Goal: Task Accomplishment & Management: Manage account settings

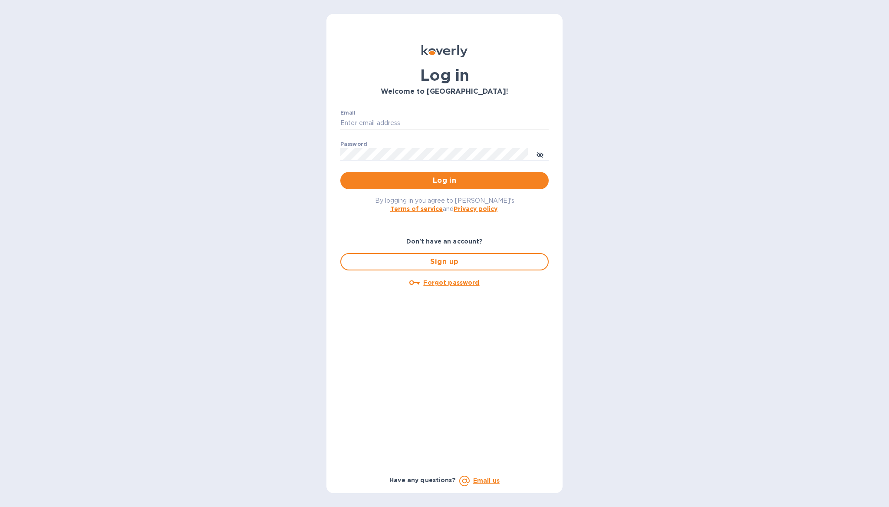
click at [366, 125] on input "Email" at bounding box center [444, 123] width 208 height 13
click at [687, 115] on div "Log in Welcome to Koverly! Email ​ Password ​ Log in By logging in you agree to…" at bounding box center [444, 253] width 889 height 507
click at [362, 122] on input "Email" at bounding box center [444, 123] width 208 height 13
type input "yemmagoods@gmail.com"
click at [593, 217] on div "Log in Welcome to Koverly! Email yemmagoods@gmail.com ​ Password ​ Log in By lo…" at bounding box center [444, 253] width 889 height 507
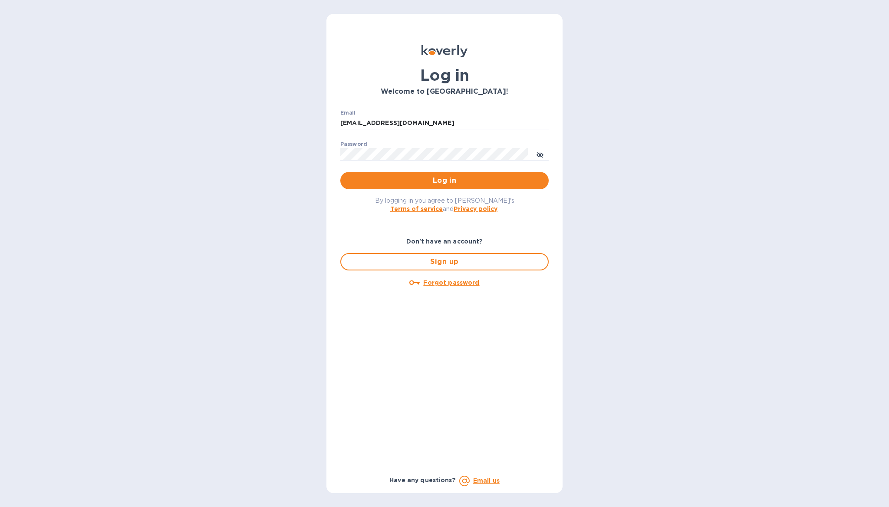
click at [677, 167] on div "Log in Welcome to Koverly! Email yemmagoods@gmail.com ​ Password ​ Log in By lo…" at bounding box center [444, 253] width 889 height 507
click at [456, 282] on u "Forgot password" at bounding box center [451, 282] width 56 height 7
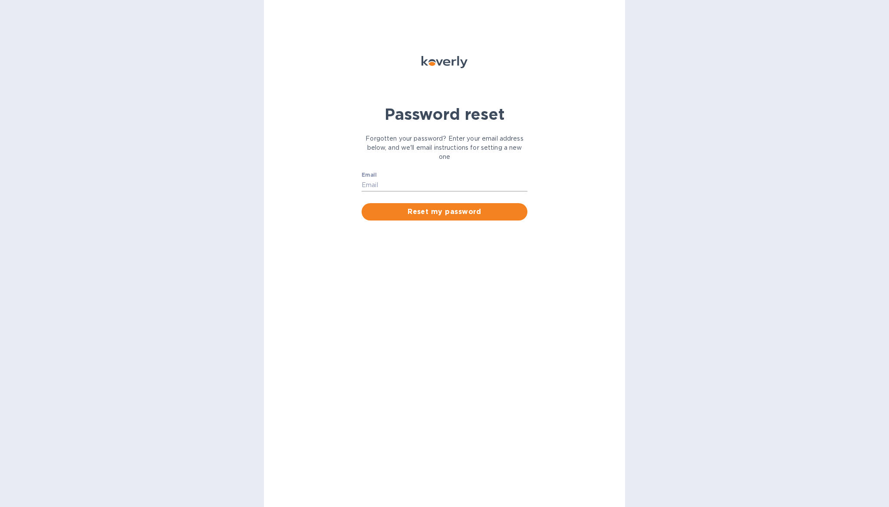
click at [388, 182] on input "Email" at bounding box center [445, 185] width 166 height 13
type input "yemmagoods@gmail.com"
click at [414, 216] on span "Reset my password" at bounding box center [444, 212] width 152 height 10
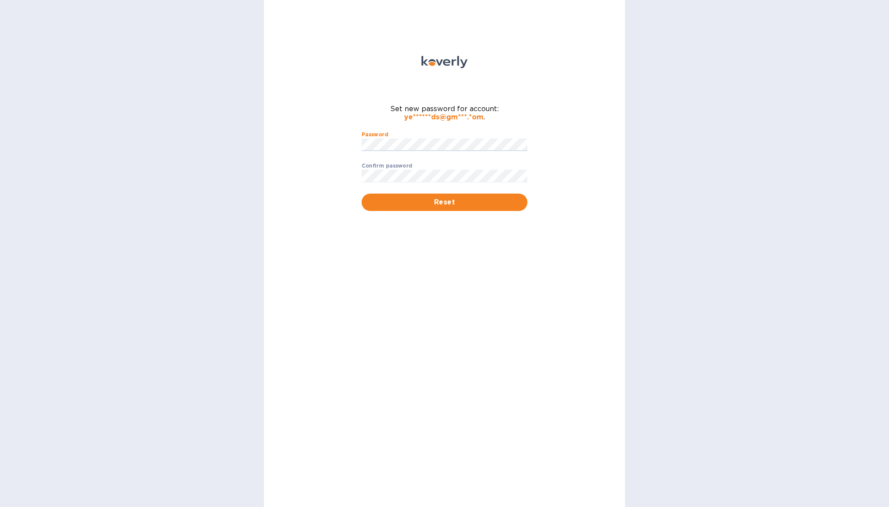
click at [592, 98] on div "Set new password for account: ye******ds@gm***.*om . Password ​ Confirm passwor…" at bounding box center [444, 253] width 361 height 507
click at [429, 127] on div "Password ​ Confirm password ​ Reset" at bounding box center [444, 171] width 176 height 90
click at [437, 206] on span "Reset" at bounding box center [444, 202] width 152 height 10
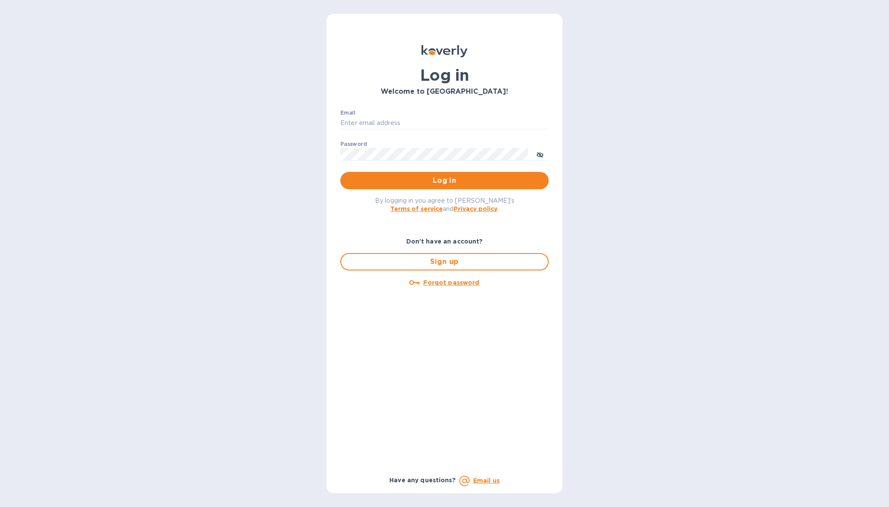
type input "yemmagoods@gmail.com"
click at [439, 180] on span "Log in" at bounding box center [444, 180] width 194 height 10
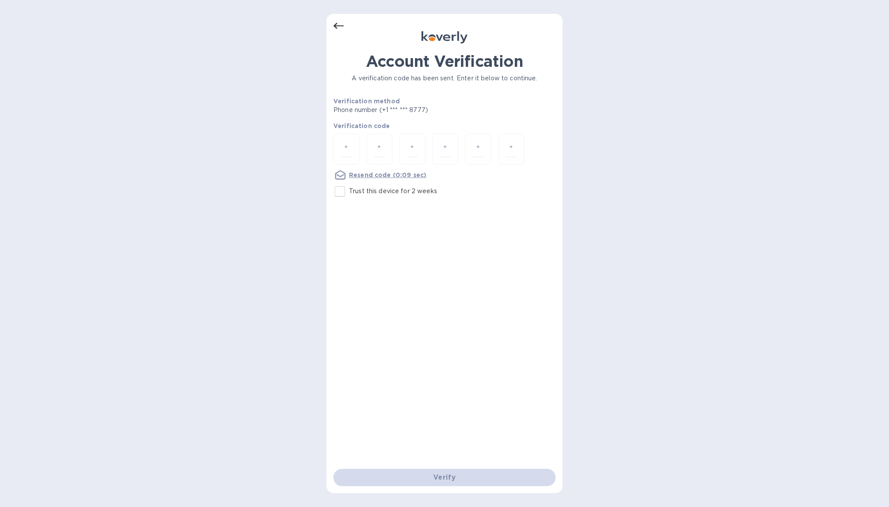
click at [813, 12] on div "Account Verification A verification code has been sent. Enter it below to conti…" at bounding box center [444, 253] width 889 height 507
click at [343, 147] on input "number" at bounding box center [346, 149] width 11 height 16
click at [633, 170] on div "Account Verification A verification code has been sent. Enter it below to conti…" at bounding box center [444, 253] width 889 height 507
click at [787, 167] on div "Account Verification A verification code has been sent. Enter it below to conti…" at bounding box center [444, 253] width 889 height 507
click at [378, 174] on u "Resend code" at bounding box center [370, 174] width 42 height 7
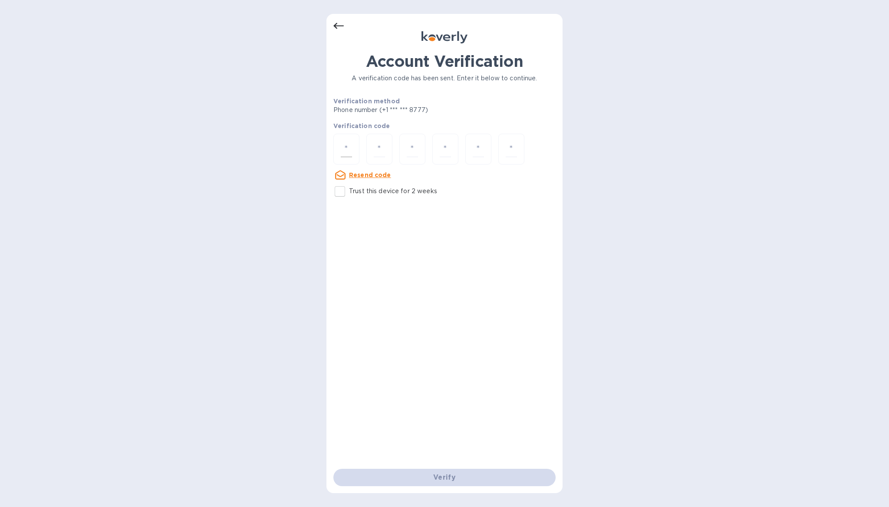
click at [349, 146] on input "number" at bounding box center [346, 149] width 11 height 16
type input "9"
type input "5"
type input "8"
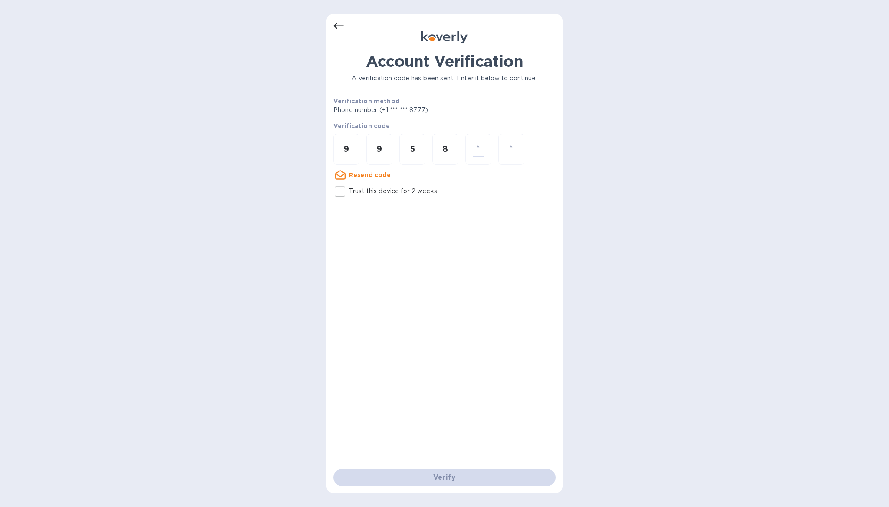
type input "2"
type input "0"
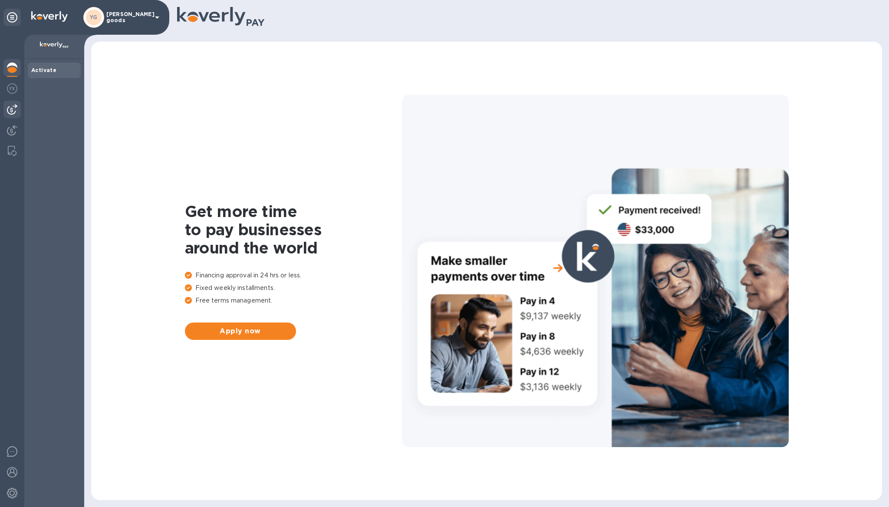
click at [12, 111] on img at bounding box center [12, 109] width 10 height 10
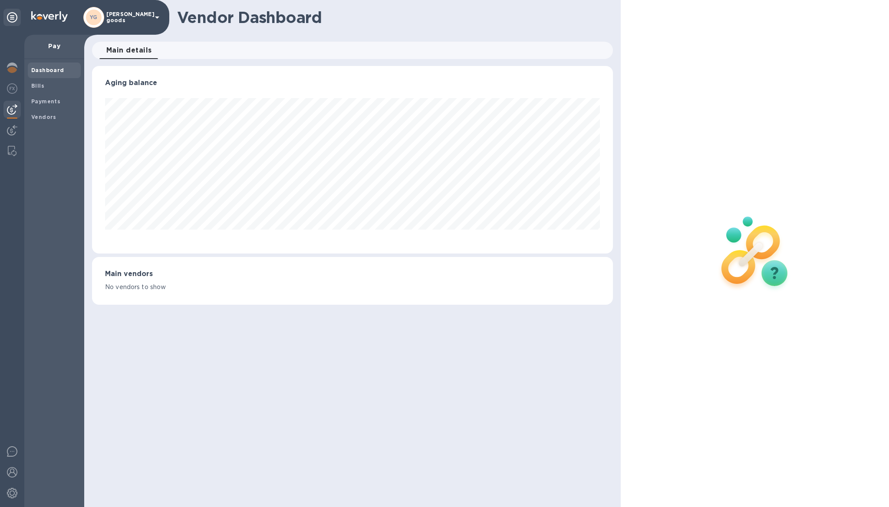
scroll to position [187, 521]
click at [15, 129] on img at bounding box center [12, 130] width 10 height 10
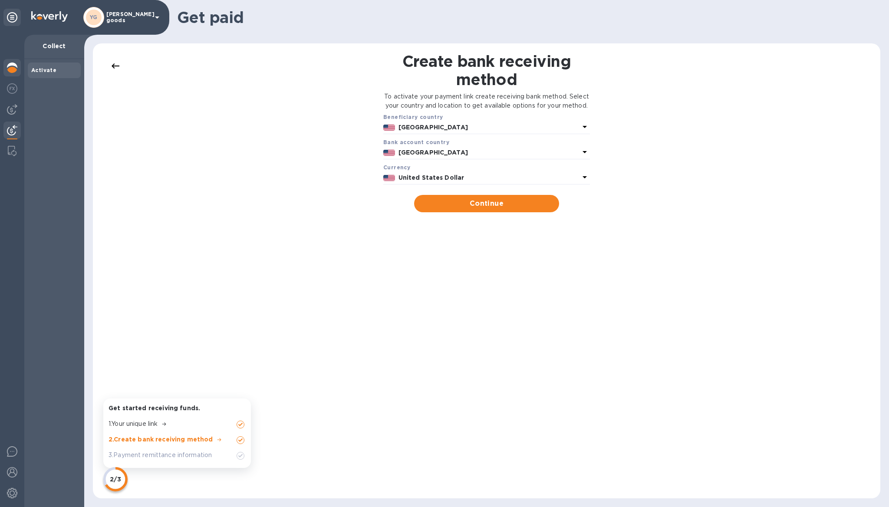
click at [10, 70] on img at bounding box center [12, 67] width 10 height 10
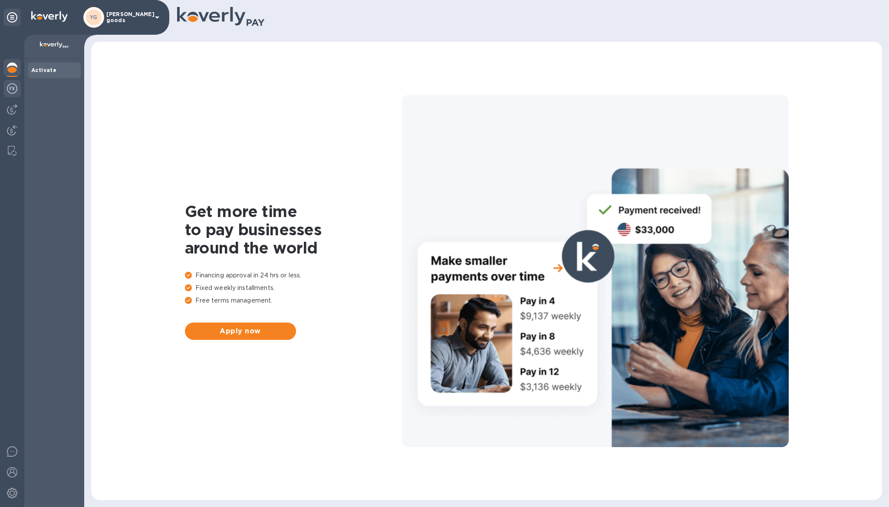
click at [8, 93] on img at bounding box center [12, 88] width 10 height 10
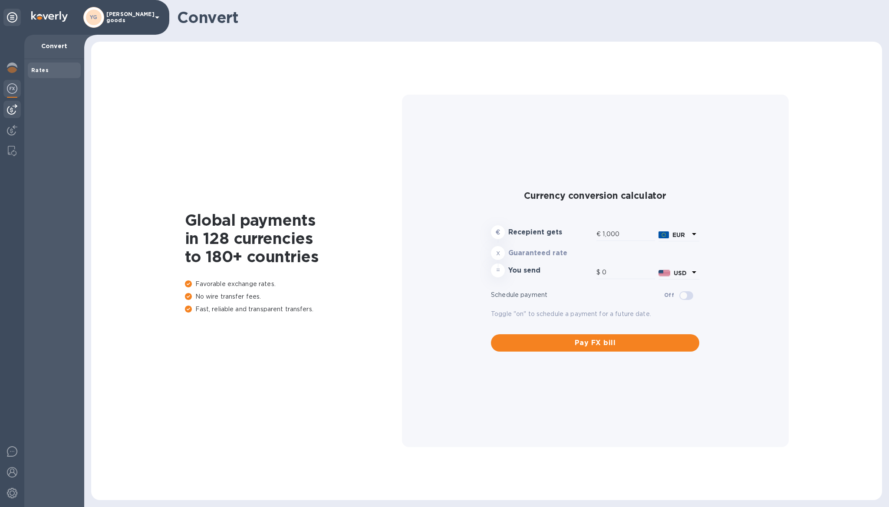
type input "1,171.84"
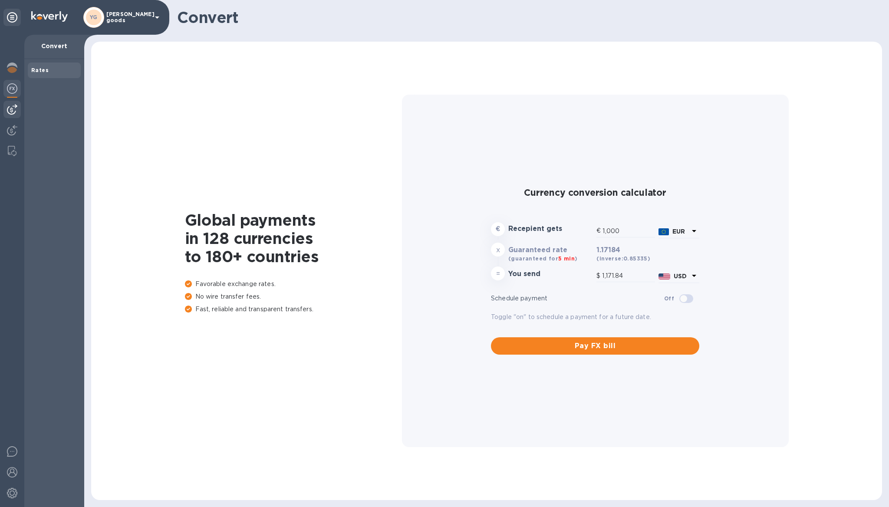
click at [11, 106] on img at bounding box center [12, 109] width 10 height 10
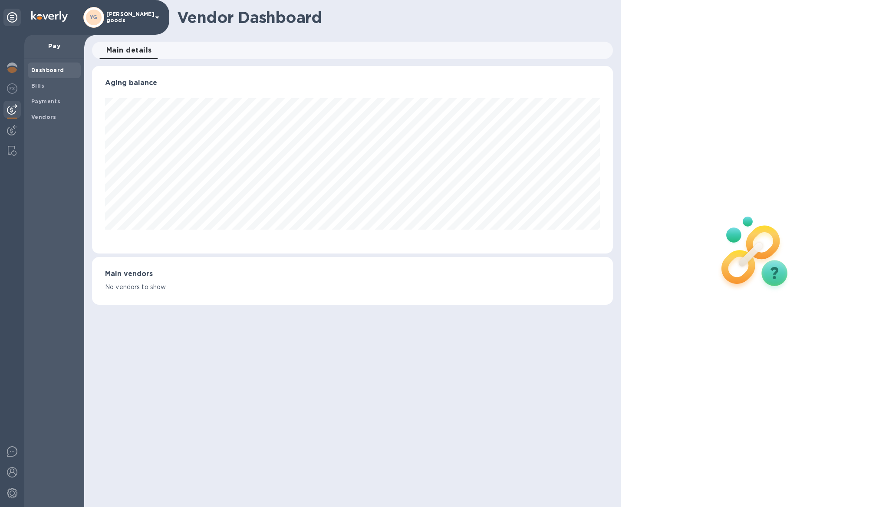
scroll to position [187, 521]
click at [13, 87] on img at bounding box center [12, 88] width 10 height 10
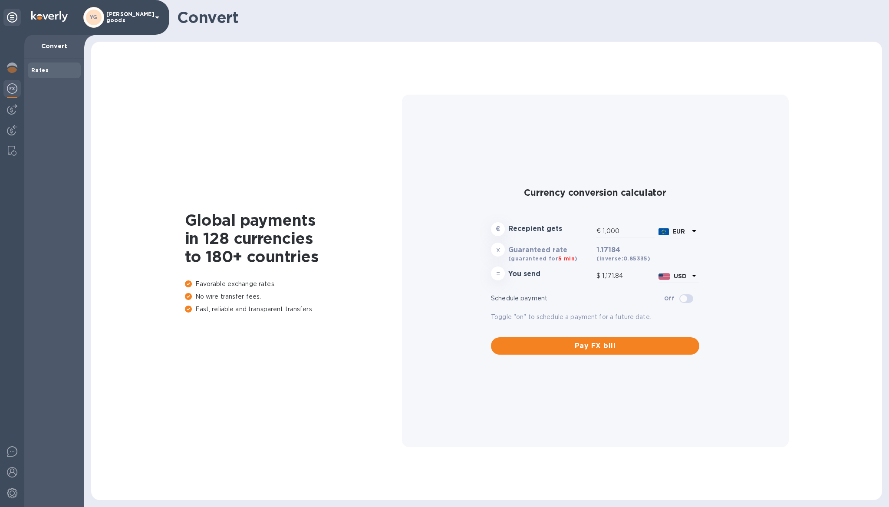
click at [6, 17] on div at bounding box center [11, 17] width 17 height 17
click at [10, 17] on icon at bounding box center [12, 17] width 10 height 10
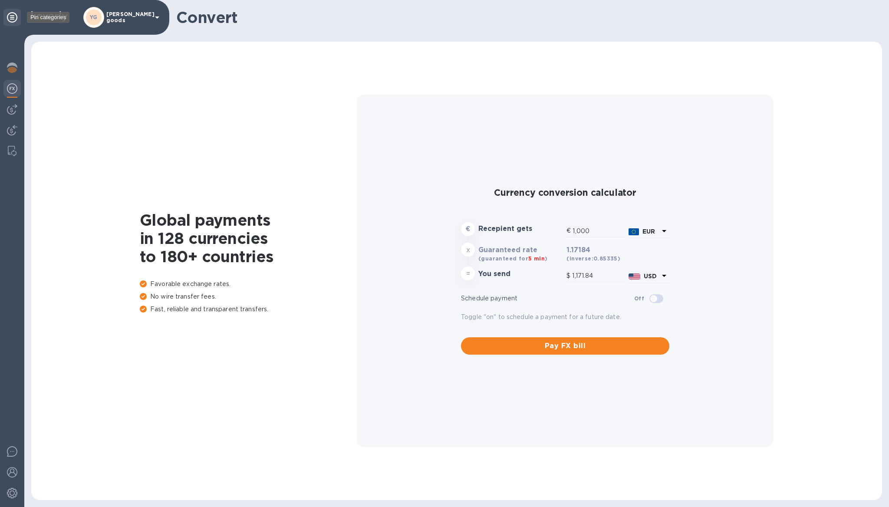
click at [10, 17] on icon at bounding box center [12, 17] width 10 height 10
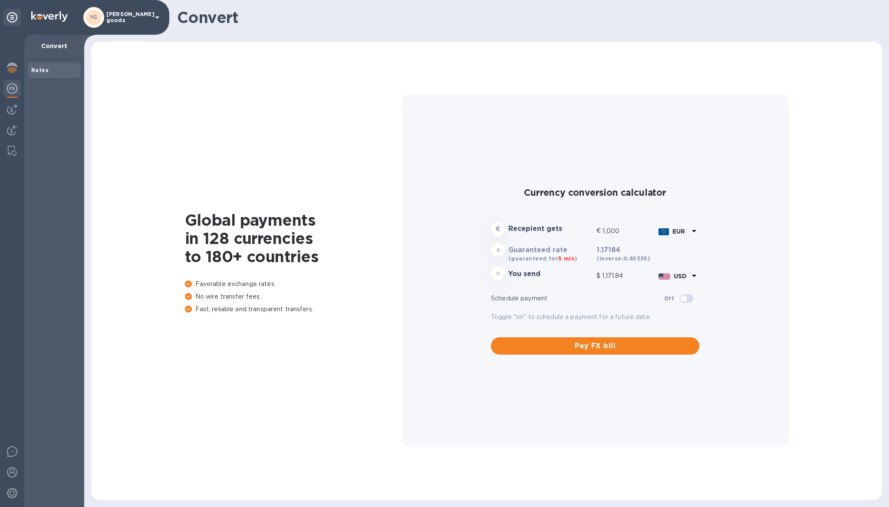
click at [161, 16] on icon at bounding box center [157, 17] width 10 height 10
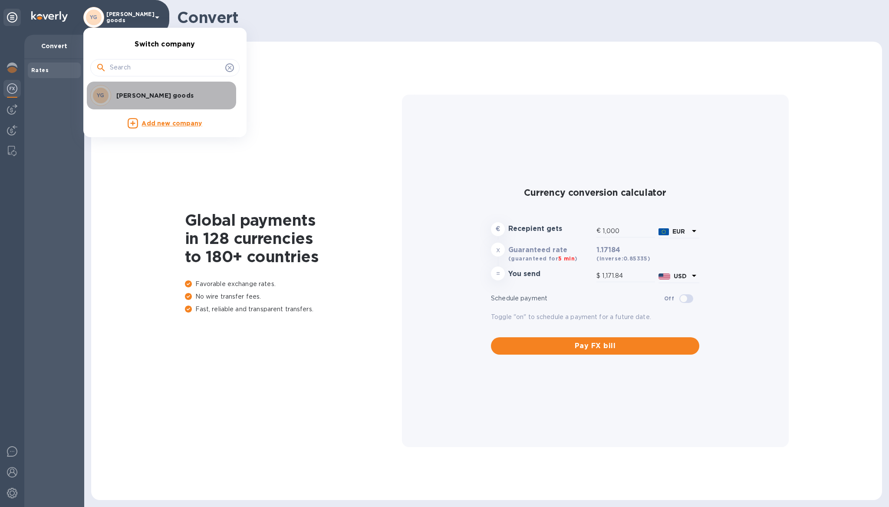
click at [144, 92] on p "[PERSON_NAME] goods" at bounding box center [170, 95] width 109 height 9
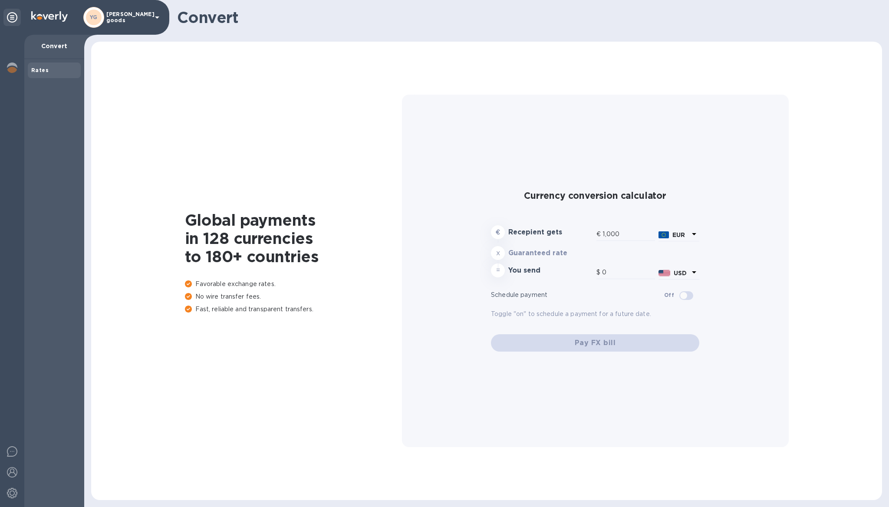
type input "1,171.84"
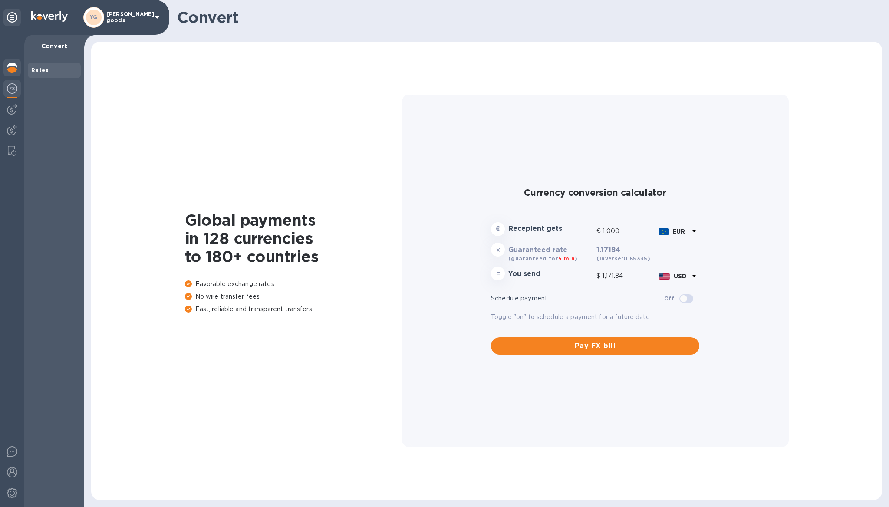
click at [15, 69] on img at bounding box center [12, 67] width 10 height 10
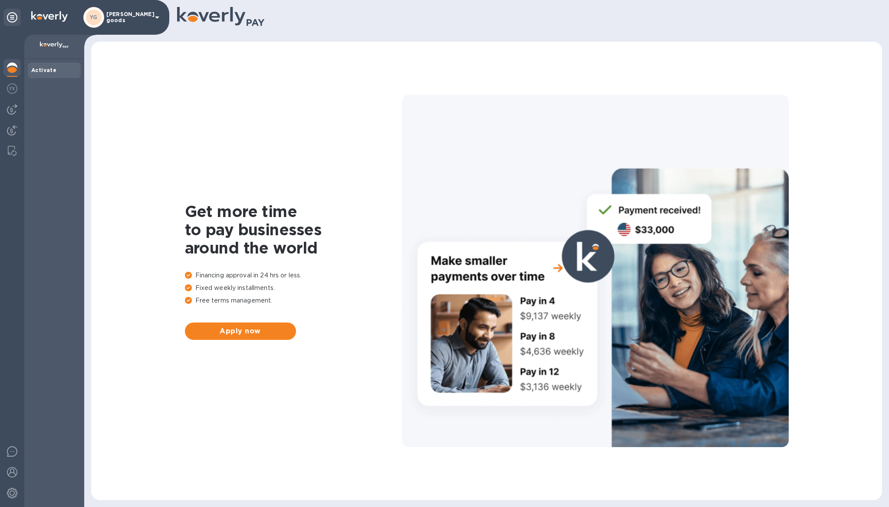
click at [14, 99] on div at bounding box center [12, 271] width 24 height 472
click at [13, 92] on img at bounding box center [12, 88] width 10 height 10
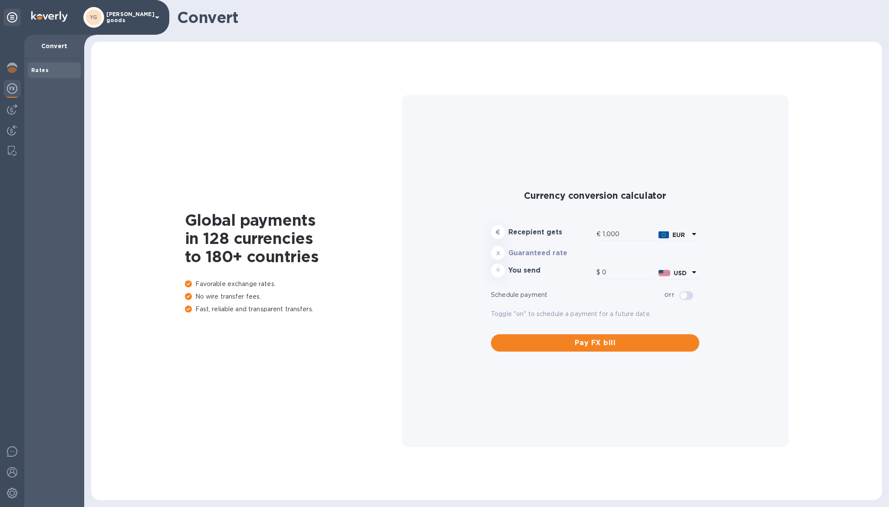
type input "1,171.84"
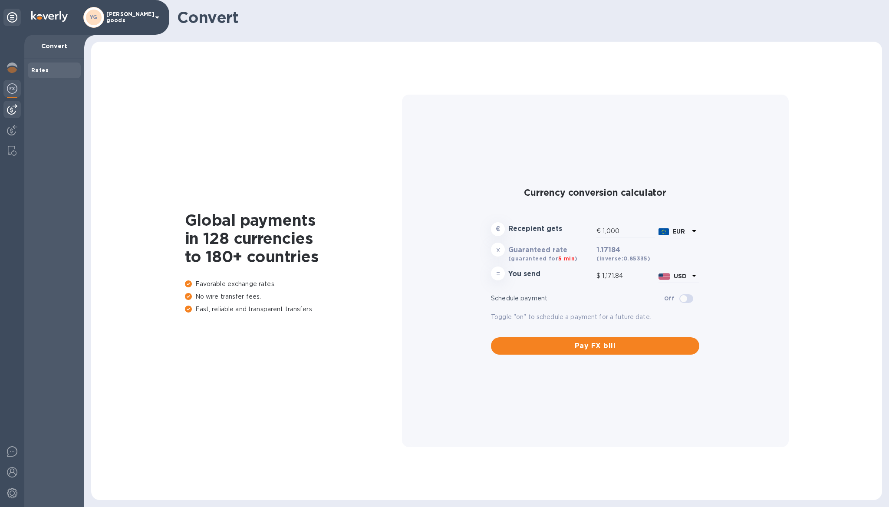
click at [11, 113] on img at bounding box center [12, 109] width 10 height 10
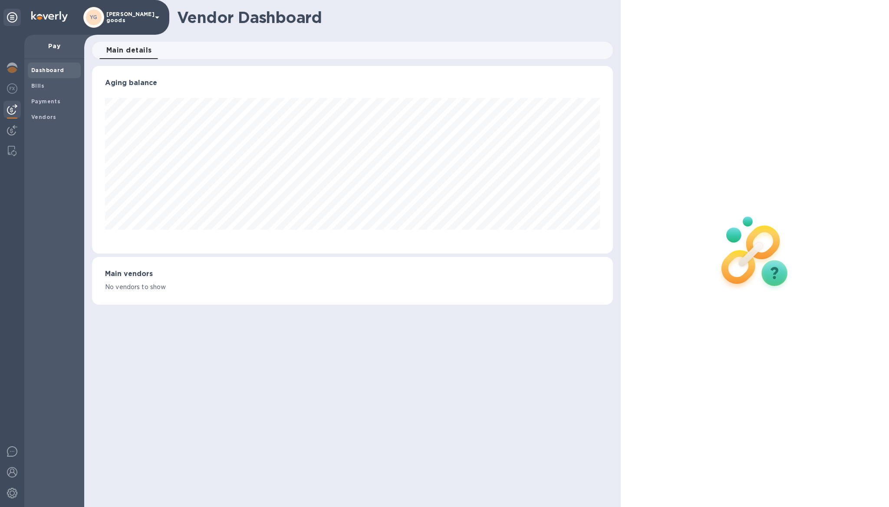
scroll to position [187, 521]
click at [12, 128] on img at bounding box center [12, 130] width 10 height 10
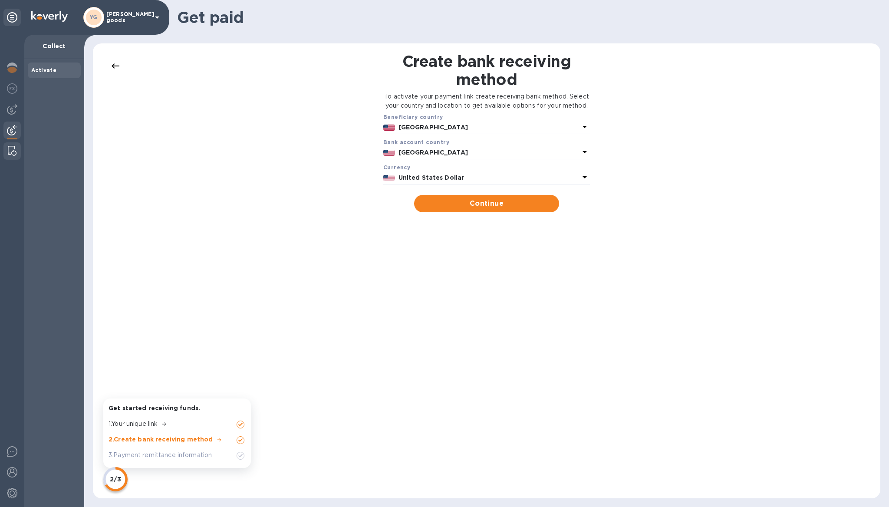
click at [10, 152] on img at bounding box center [12, 151] width 9 height 10
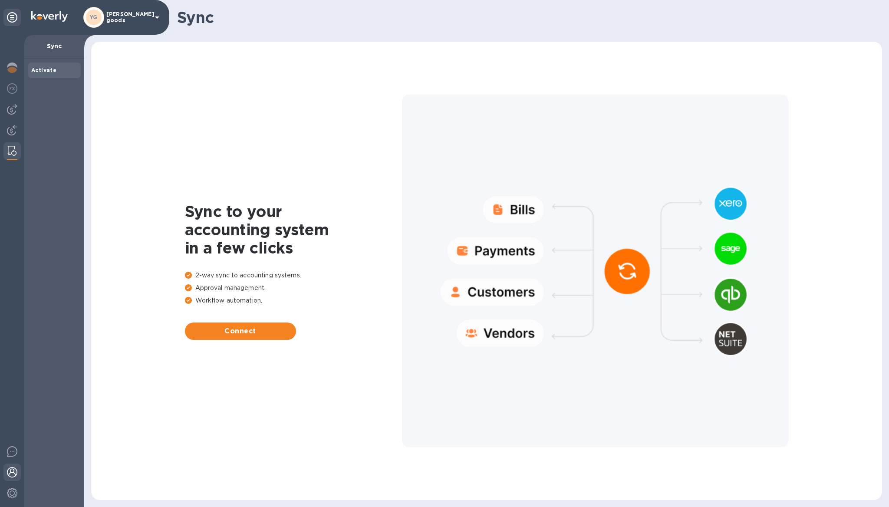
click at [11, 473] on img at bounding box center [12, 472] width 10 height 10
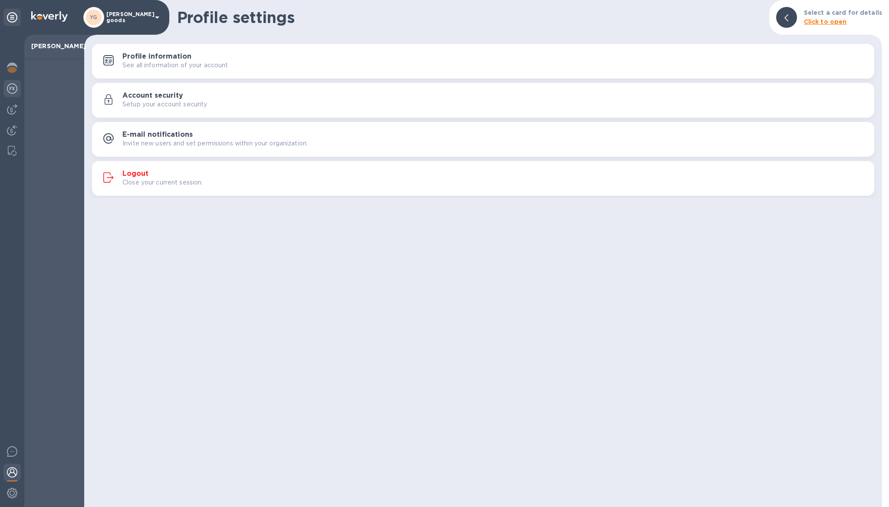
click at [13, 94] on div at bounding box center [11, 89] width 17 height 19
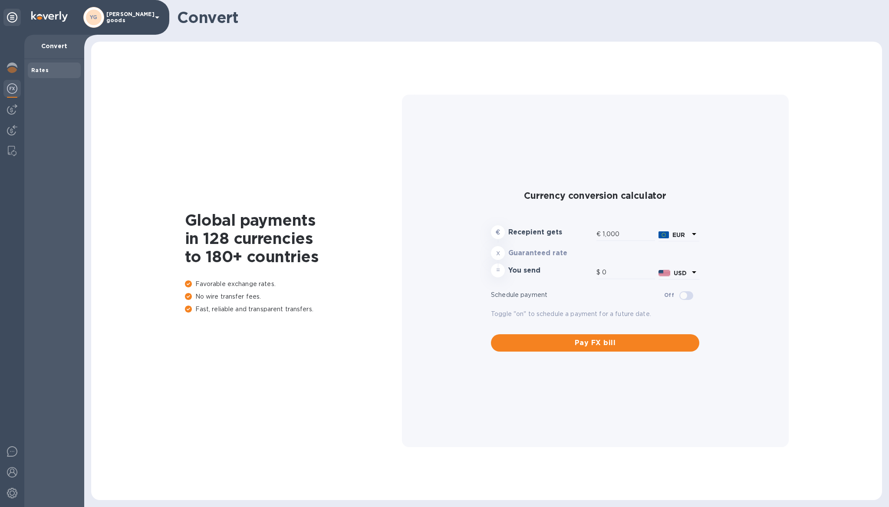
type input "1,171.84"
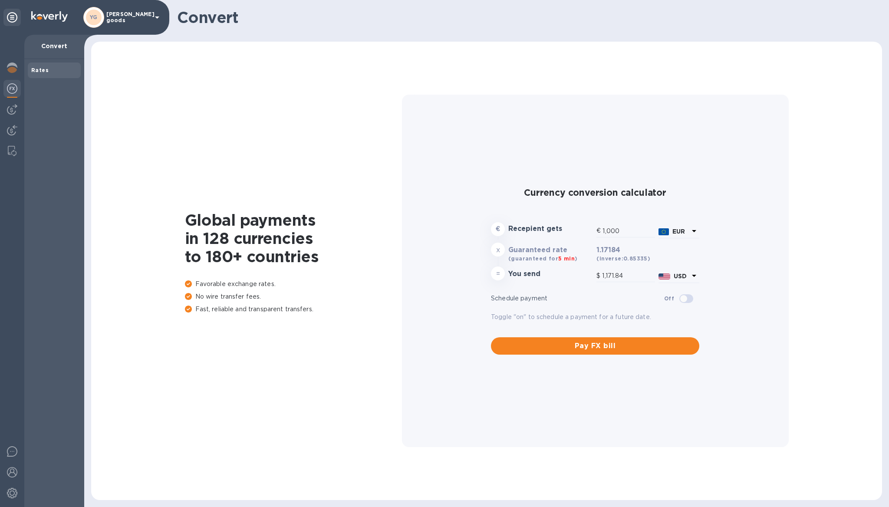
click at [5, 58] on div at bounding box center [12, 271] width 24 height 472
click at [9, 62] on div at bounding box center [11, 68] width 17 height 19
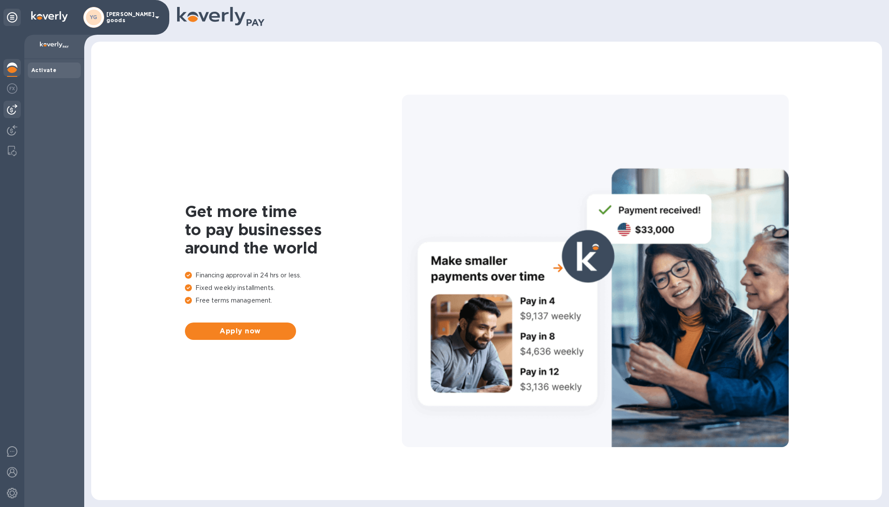
click at [10, 113] on img at bounding box center [12, 109] width 10 height 10
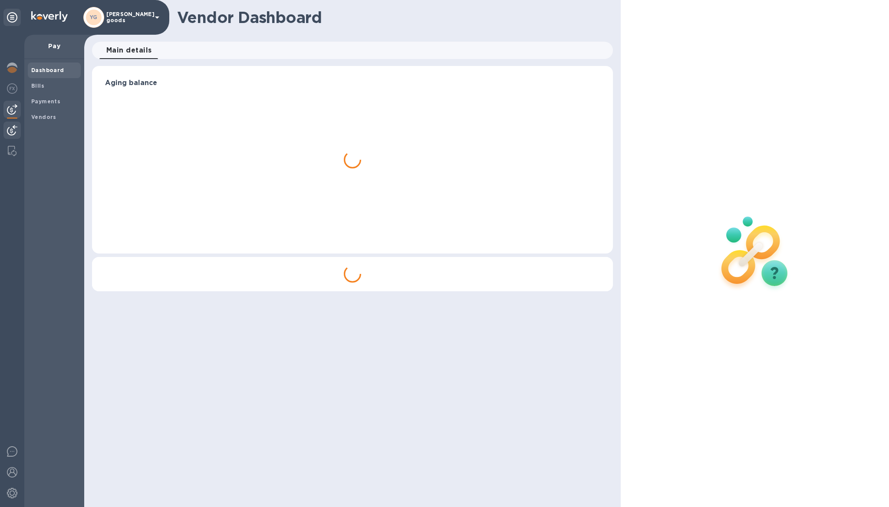
click at [10, 130] on img at bounding box center [12, 130] width 10 height 10
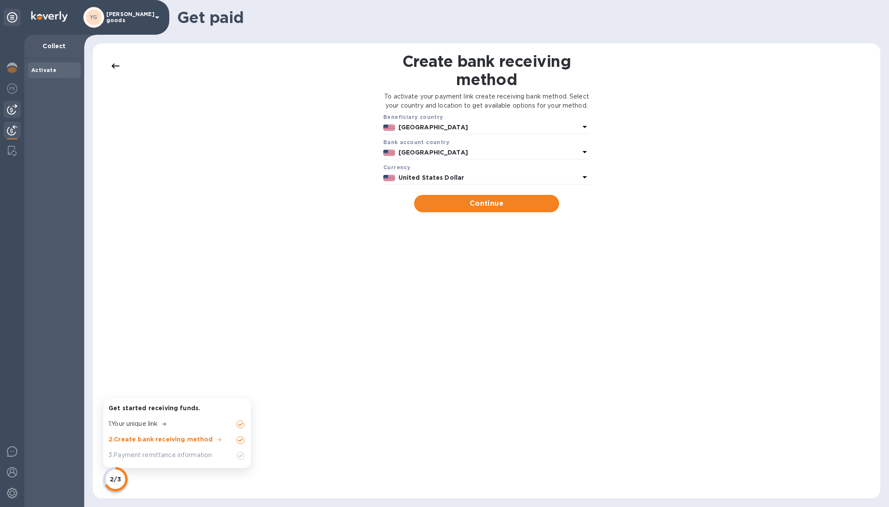
click at [16, 113] on img at bounding box center [12, 109] width 10 height 10
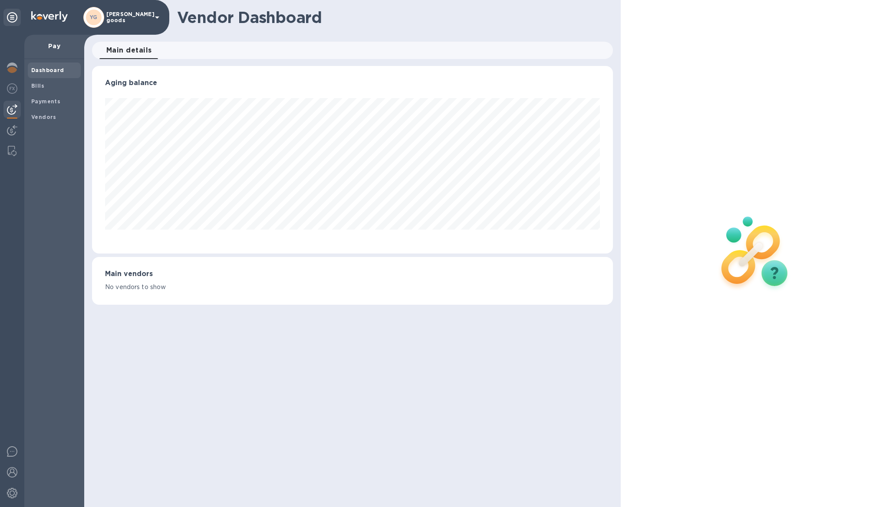
scroll to position [187, 521]
click at [48, 96] on div "Payments" at bounding box center [54, 102] width 53 height 16
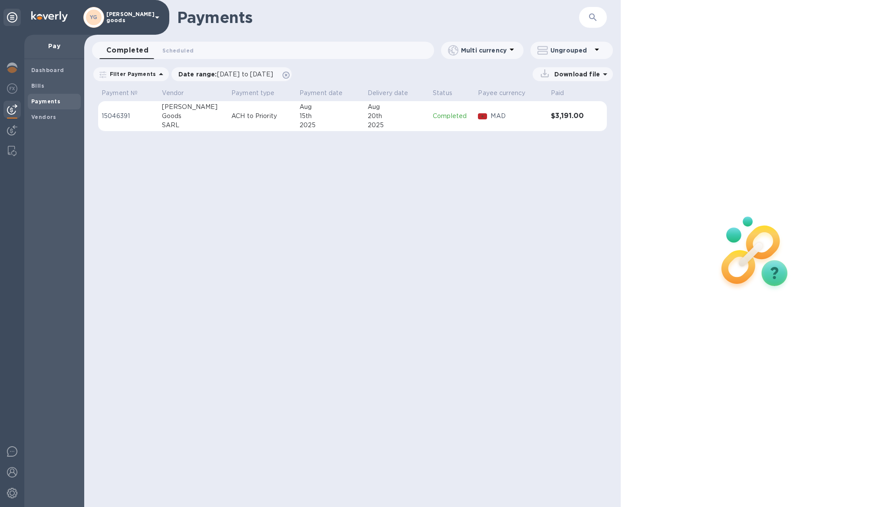
click at [234, 115] on p "ACH to Priority" at bounding box center [261, 116] width 61 height 9
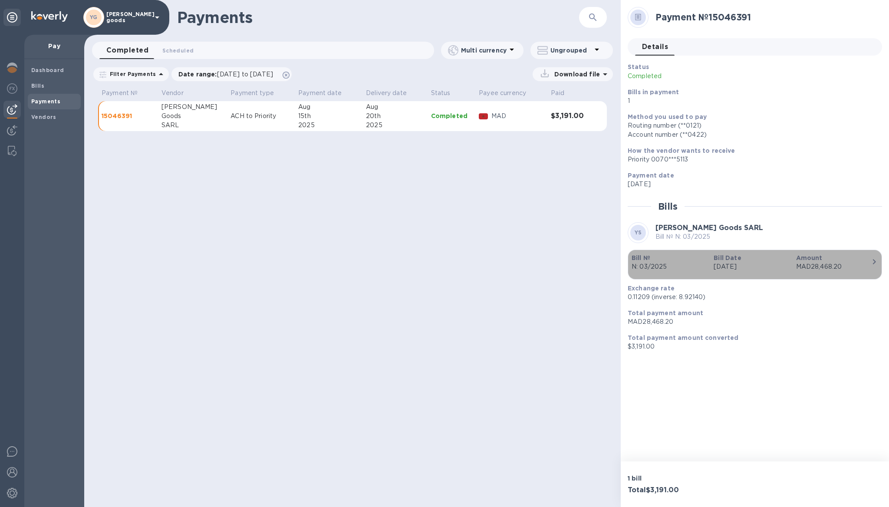
click at [862, 258] on p "Amount" at bounding box center [833, 257] width 75 height 9
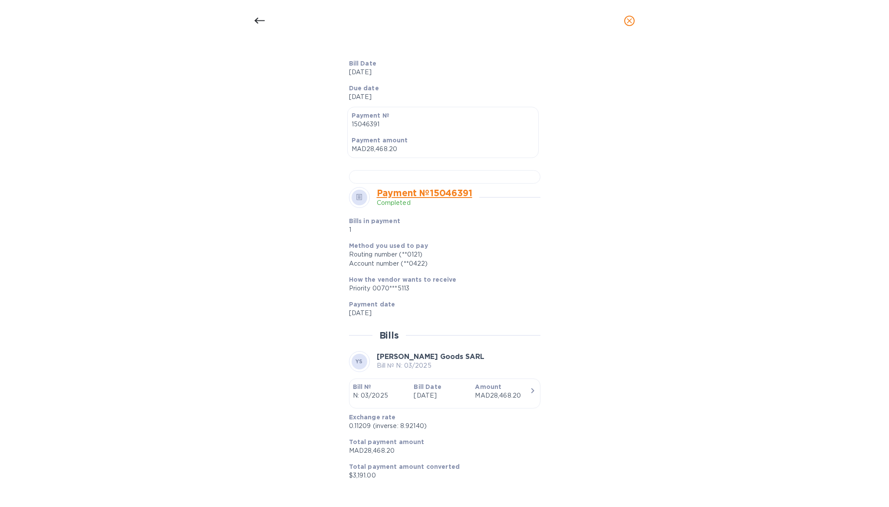
scroll to position [260, 0]
click at [439, 184] on div at bounding box center [444, 176] width 191 height 13
click at [404, 198] on link "Payment № 15046391" at bounding box center [424, 192] width 95 height 11
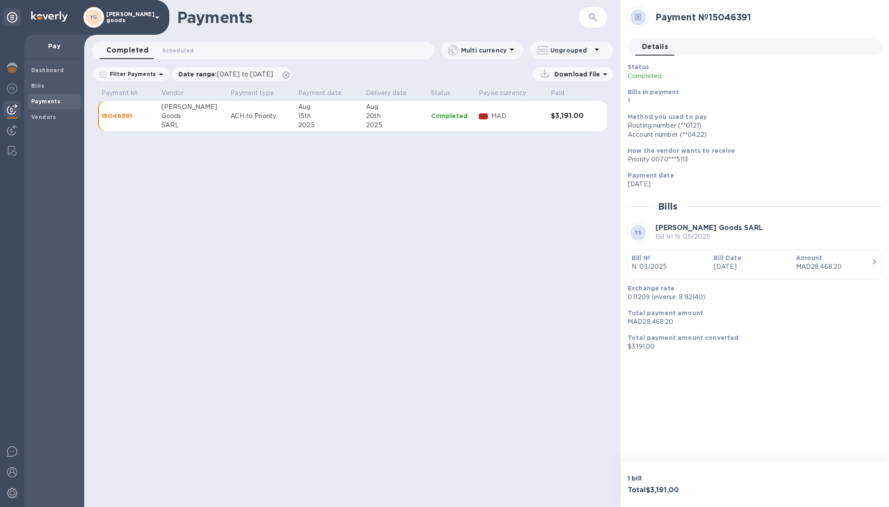
scroll to position [153, 0]
click at [565, 75] on p "Download file" at bounding box center [575, 74] width 49 height 9
click at [570, 113] on p "Payments detailed" at bounding box center [566, 109] width 76 height 9
click at [482, 128] on p "PDF file" at bounding box center [482, 128] width 26 height 9
click at [495, 249] on div "Payments ​ Completed 0 Scheduled 0 Multi currency Ungrouped Filter Payments Dat…" at bounding box center [352, 253] width 536 height 507
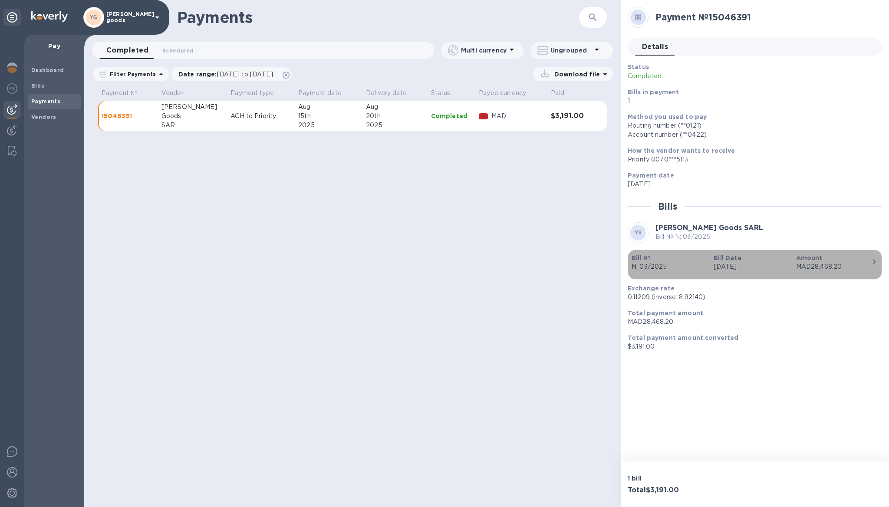
click at [875, 263] on icon "button" at bounding box center [874, 262] width 10 height 10
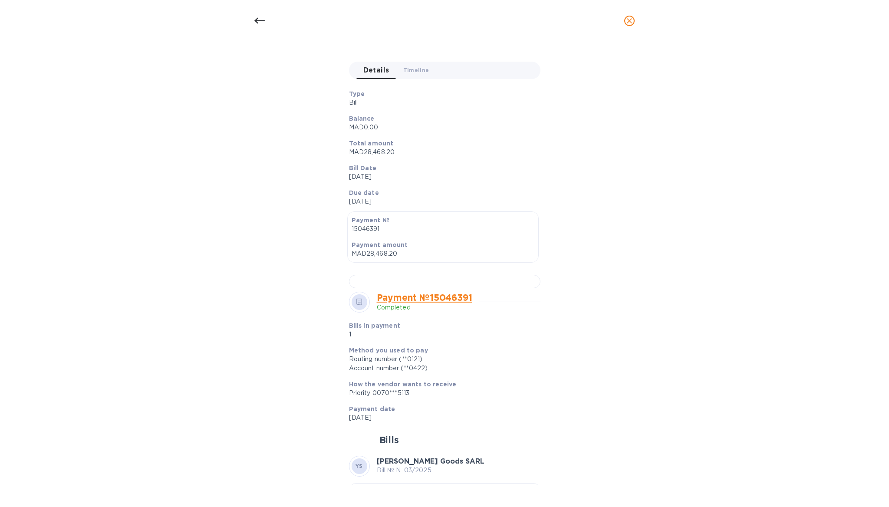
scroll to position [85, 0]
click at [417, 68] on span "Timeline 0" at bounding box center [416, 68] width 26 height 9
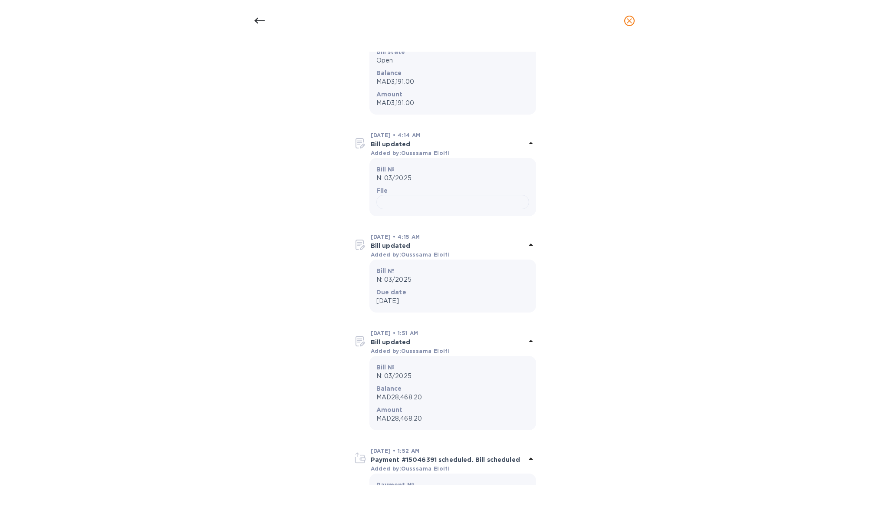
scroll to position [0, 0]
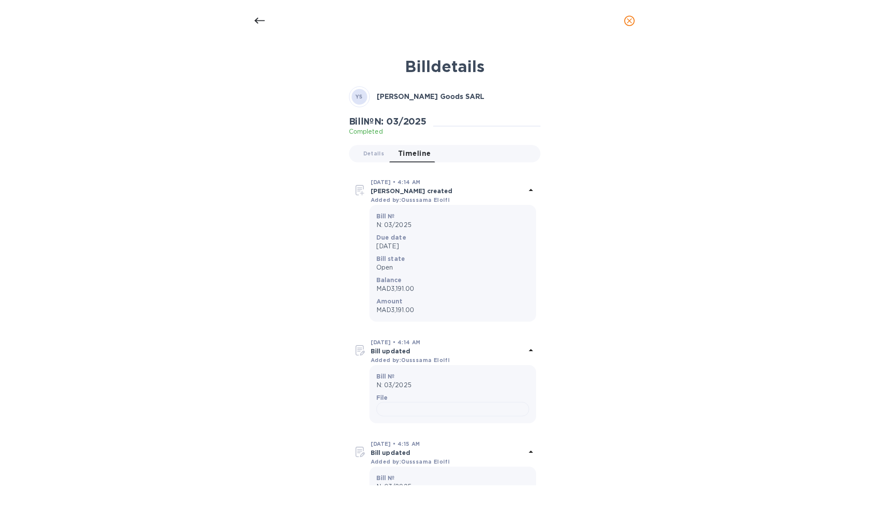
click at [254, 18] on icon at bounding box center [259, 21] width 10 height 10
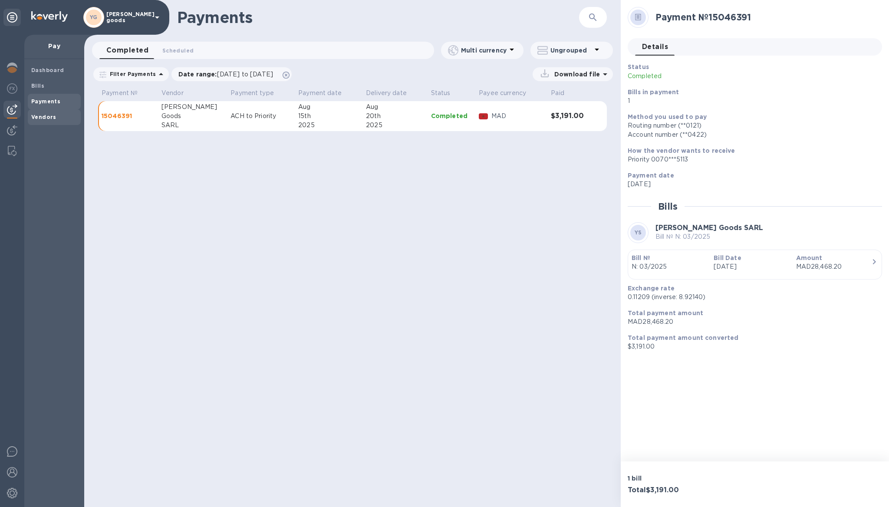
click at [42, 120] on span "Vendors" at bounding box center [43, 117] width 25 height 9
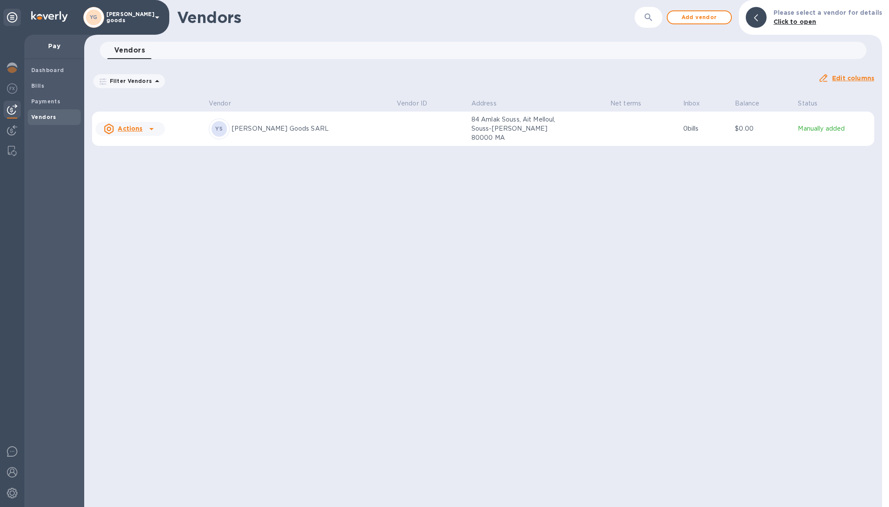
click at [346, 132] on p "Yemma Goods SARL" at bounding box center [311, 128] width 158 height 9
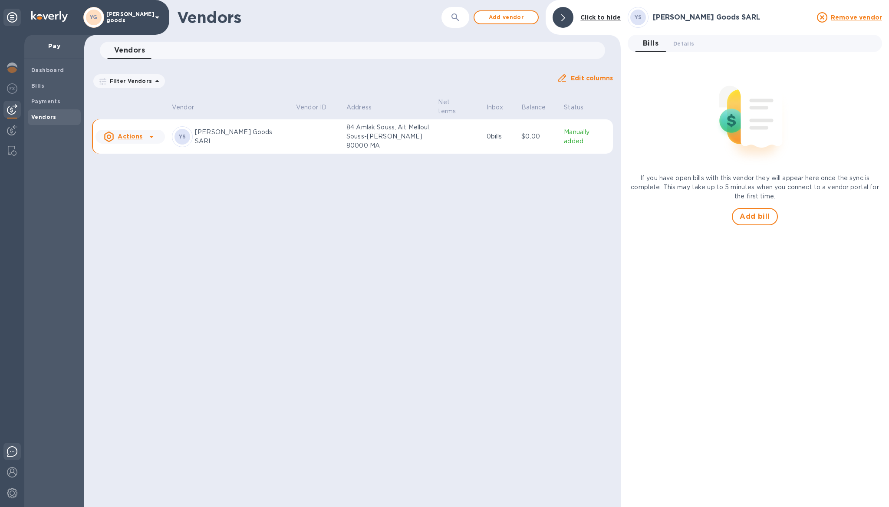
click at [13, 448] on img at bounding box center [12, 451] width 10 height 10
click at [50, 105] on span "Payments" at bounding box center [45, 101] width 29 height 9
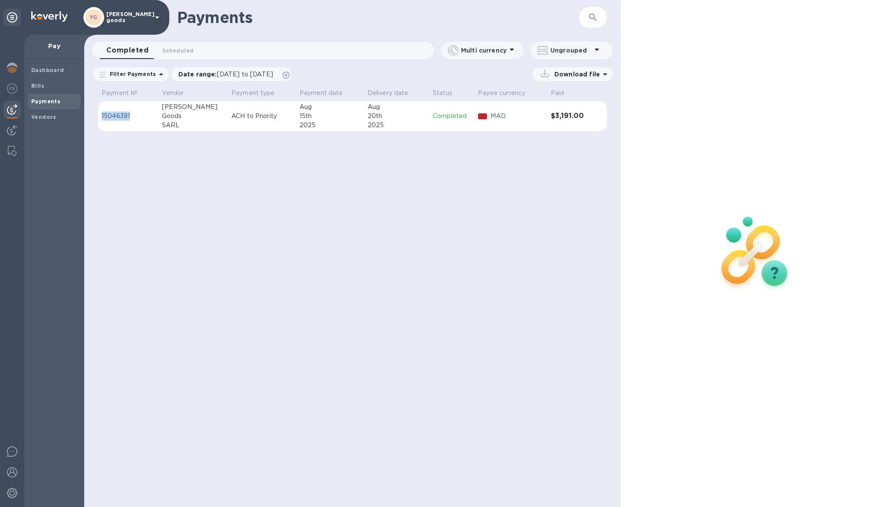
drag, startPoint x: 134, startPoint y: 114, endPoint x: 98, endPoint y: 117, distance: 36.2
click at [98, 117] on td "15046391" at bounding box center [128, 116] width 60 height 30
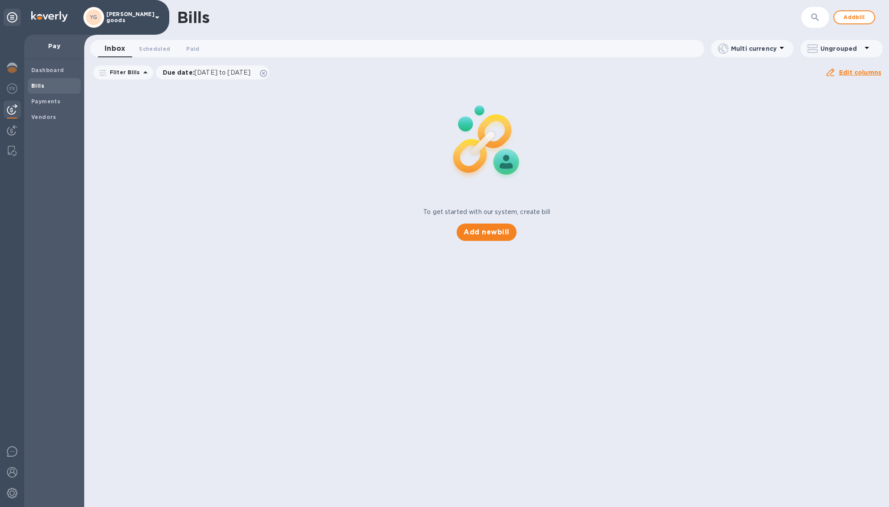
click at [285, 99] on div "To get started with our system, create bill Add new bill" at bounding box center [487, 163] width 812 height 164
click at [12, 491] on img at bounding box center [12, 493] width 10 height 10
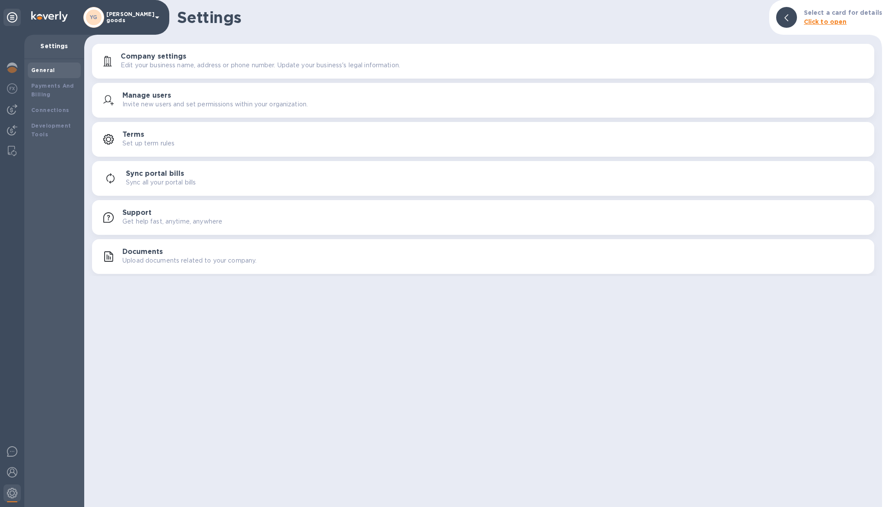
click at [147, 213] on h3 "Support" at bounding box center [136, 213] width 29 height 8
